Goal: Information Seeking & Learning: Learn about a topic

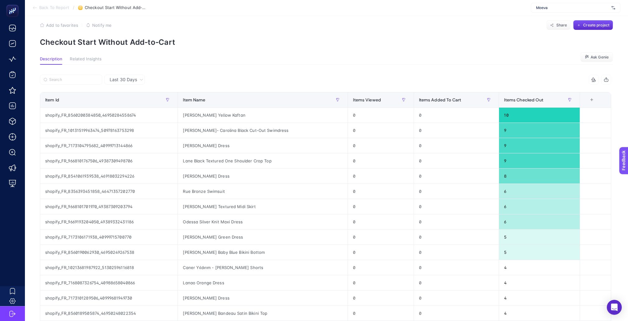
click at [56, 8] on span "Back To Report" at bounding box center [54, 7] width 30 height 5
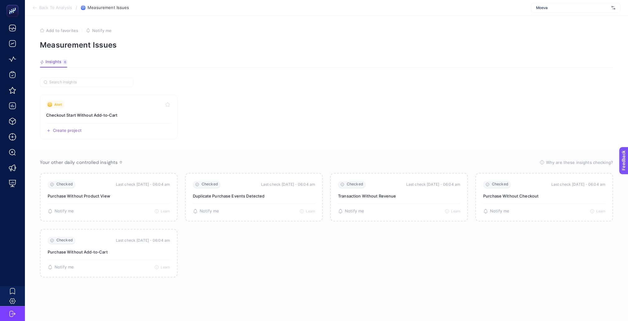
click at [571, 5] on div "Moeva" at bounding box center [576, 8] width 90 height 10
type input "kon"
click at [569, 19] on div "Konyalı Saat" at bounding box center [575, 21] width 89 height 10
click at [108, 115] on link "Alert Checkout Start Without Add‑to‑Cart Create project Share" at bounding box center [109, 117] width 138 height 45
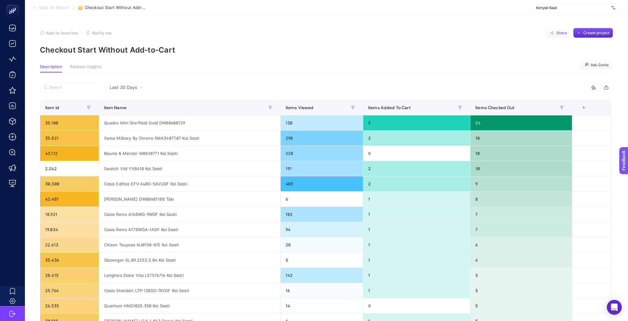
click at [560, 31] on button "Share" at bounding box center [558, 33] width 24 height 10
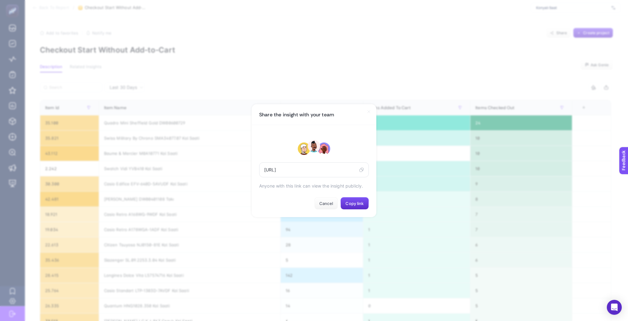
click at [363, 168] on icon at bounding box center [362, 169] width 3 height 3
click at [327, 201] on span "Cancel" at bounding box center [326, 203] width 14 height 5
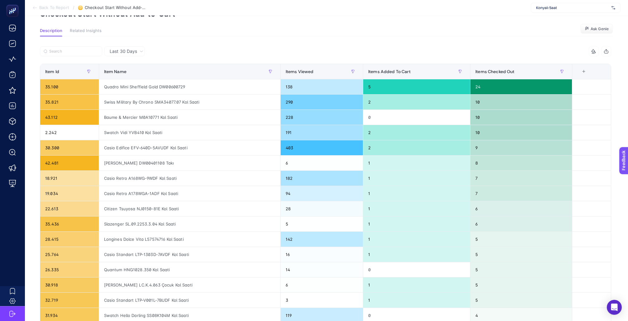
scroll to position [31, 0]
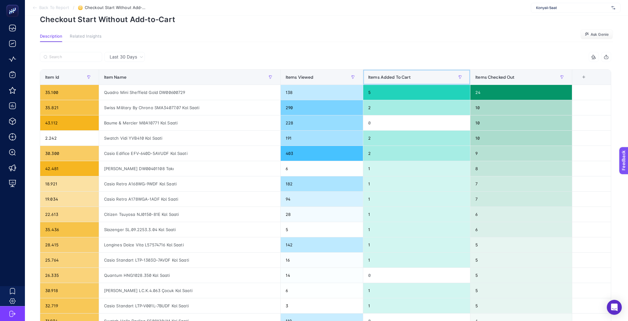
click at [405, 75] on span "Items Added To Cart" at bounding box center [389, 77] width 42 height 5
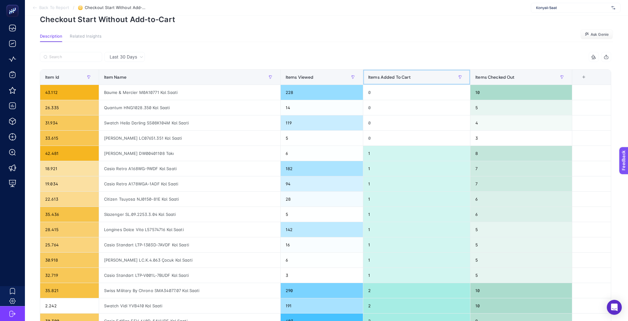
click at [405, 75] on span "Items Added To Cart" at bounding box center [389, 77] width 42 height 5
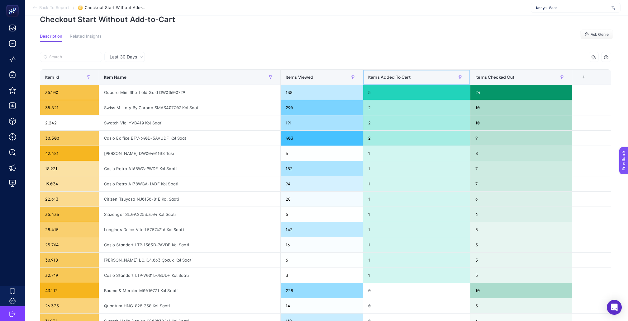
click at [405, 75] on span "Items Added To Cart" at bounding box center [389, 77] width 42 height 5
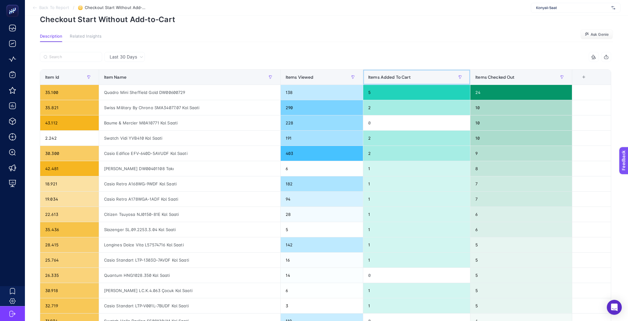
click at [405, 75] on span "Items Added To Cart" at bounding box center [389, 77] width 42 height 5
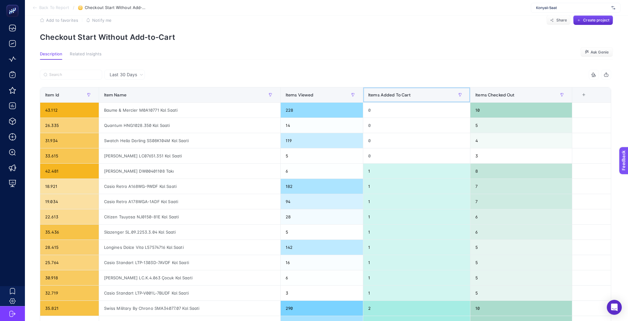
scroll to position [0, 0]
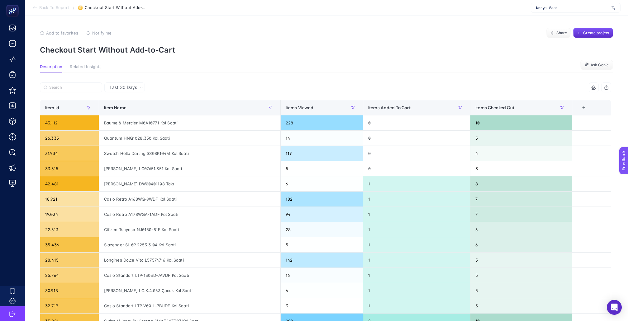
click at [587, 105] on div "+" at bounding box center [584, 107] width 12 height 5
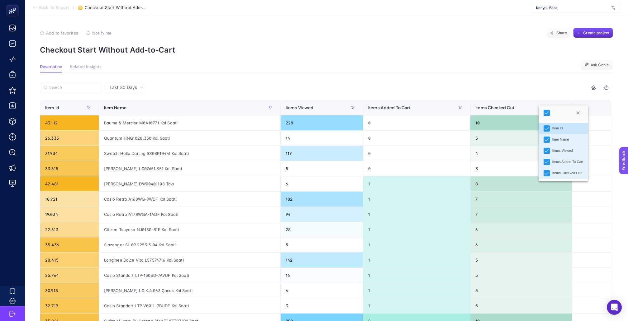
click at [452, 61] on article "Add to favorites false Notify me Share Create project Checkout Start Without Ad…" at bounding box center [326, 236] width 603 height 440
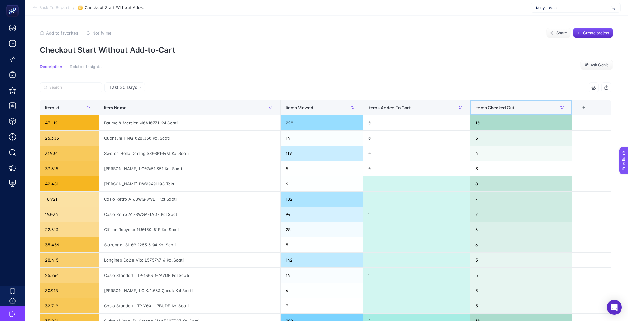
click at [485, 105] on span "Items Checked Out" at bounding box center [494, 107] width 39 height 5
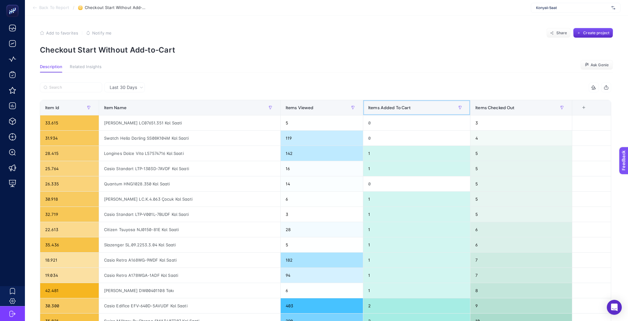
click at [421, 103] on div "Items Added To Cart" at bounding box center [416, 108] width 97 height 10
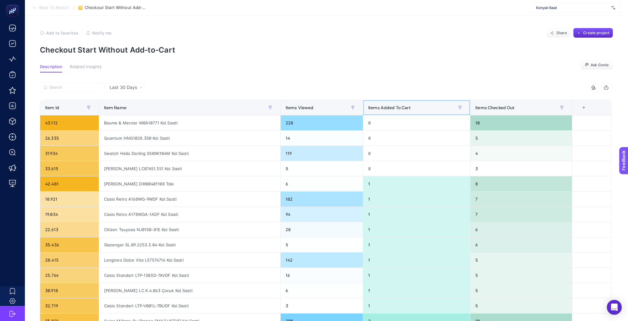
click at [421, 103] on div "Items Added To Cart" at bounding box center [416, 108] width 97 height 10
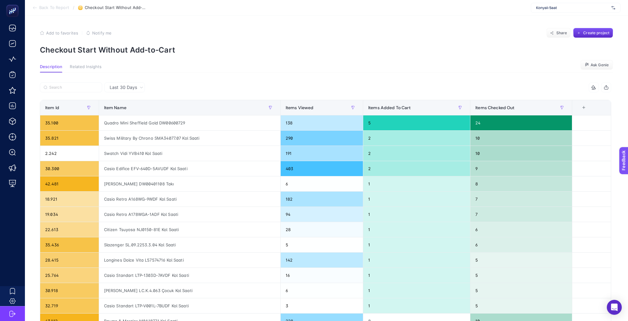
click at [394, 47] on p "Checkout Start Without Add‑to‑Cart" at bounding box center [326, 49] width 573 height 9
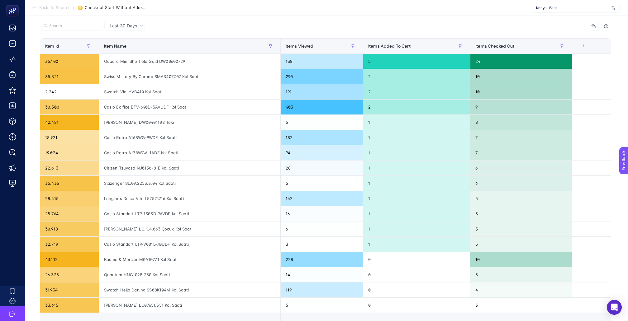
scroll to position [59, 0]
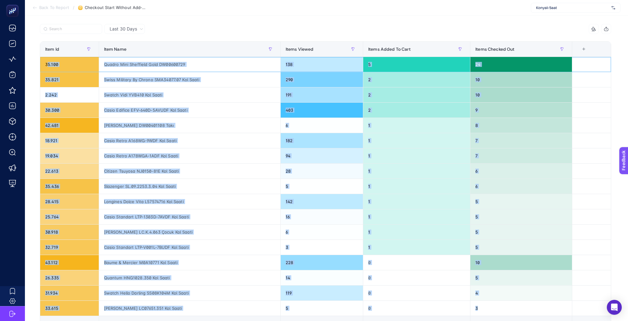
drag, startPoint x: 45, startPoint y: 57, endPoint x: 400, endPoint y: 294, distance: 427.0
click at [400, 294] on table "Item Id Item Name Items Viewed Items Added To Cart Items Checked Out 5 items se…" at bounding box center [325, 183] width 571 height 285
copy table "5.100 Quadro Mini Sheffield Gold DW00600729 138 5 24 35.821 Swiss Military By C…"
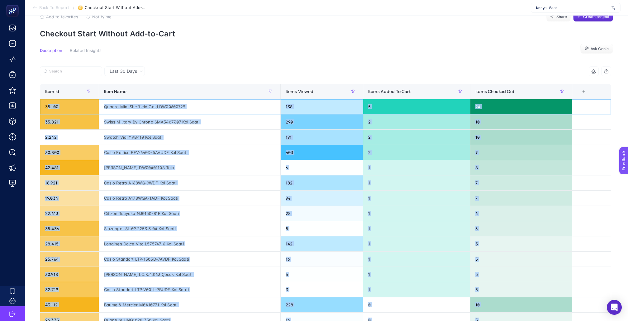
scroll to position [11, 0]
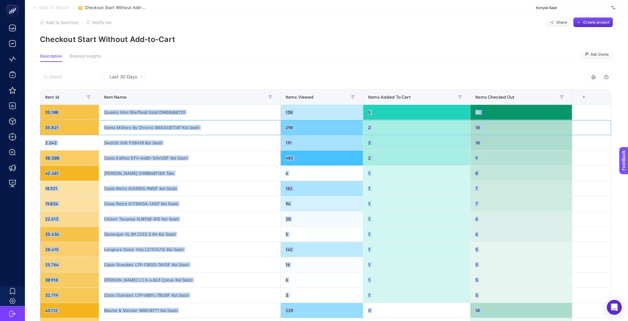
click at [96, 120] on div "35.821" at bounding box center [69, 127] width 59 height 15
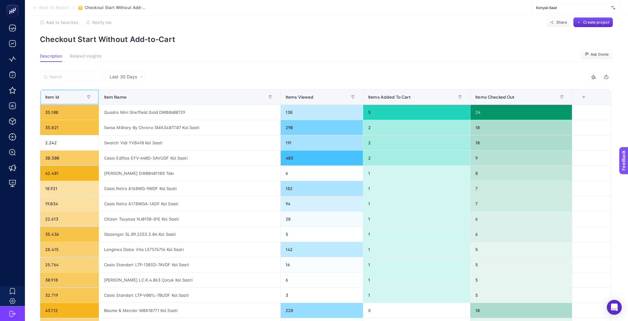
drag, startPoint x: 41, startPoint y: 92, endPoint x: 198, endPoint y: 158, distance: 170.2
click at [198, 158] on table "Item Id Item Name Items Viewed Items Added To Cart Items Checked Out 5 items se…" at bounding box center [325, 231] width 571 height 285
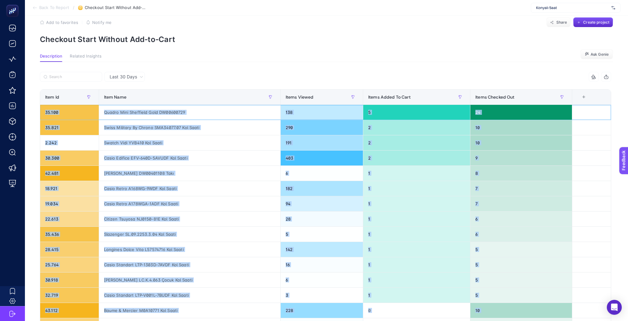
scroll to position [106, 0]
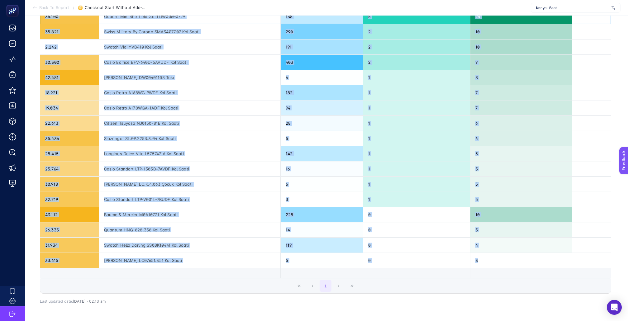
drag, startPoint x: 42, startPoint y: 104, endPoint x: 518, endPoint y: 248, distance: 498.2
click at [518, 248] on table "Item Id Item Name Items Viewed Items Added To Cart Items Checked Out 5 items se…" at bounding box center [325, 135] width 571 height 285
copy table "35.100 Quadro Mini Sheffield Gold DW00600729 138 5 24 35.821 Swiss Military By …"
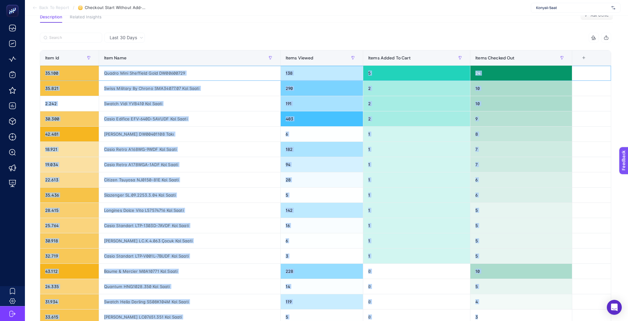
scroll to position [0, 0]
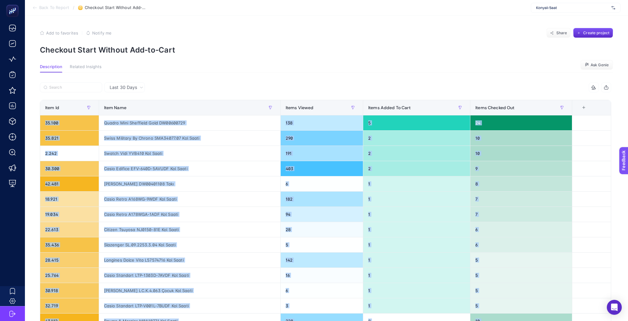
click at [605, 85] on icon "button" at bounding box center [605, 87] width 5 height 5
